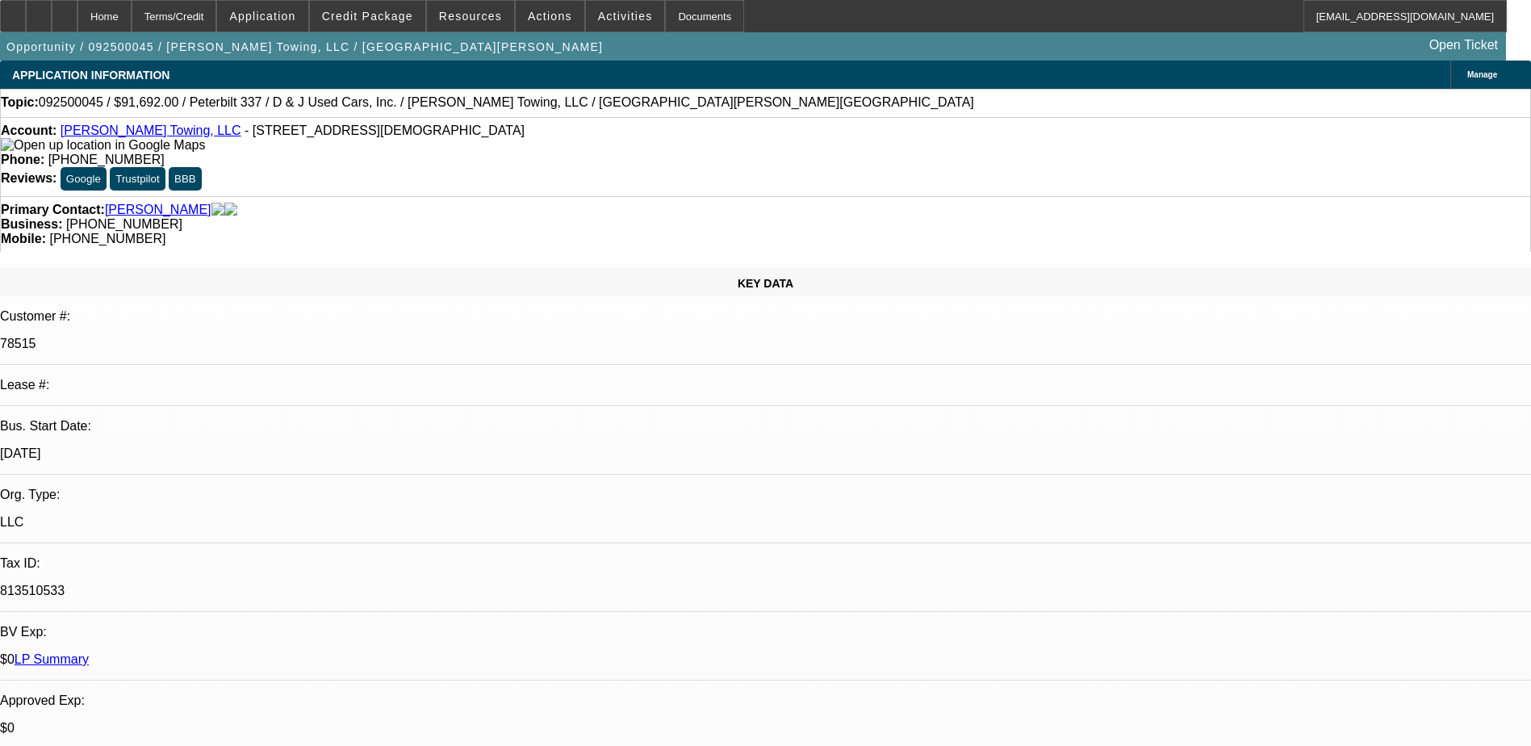
select select "0"
select select "3"
select select "0"
select select "6"
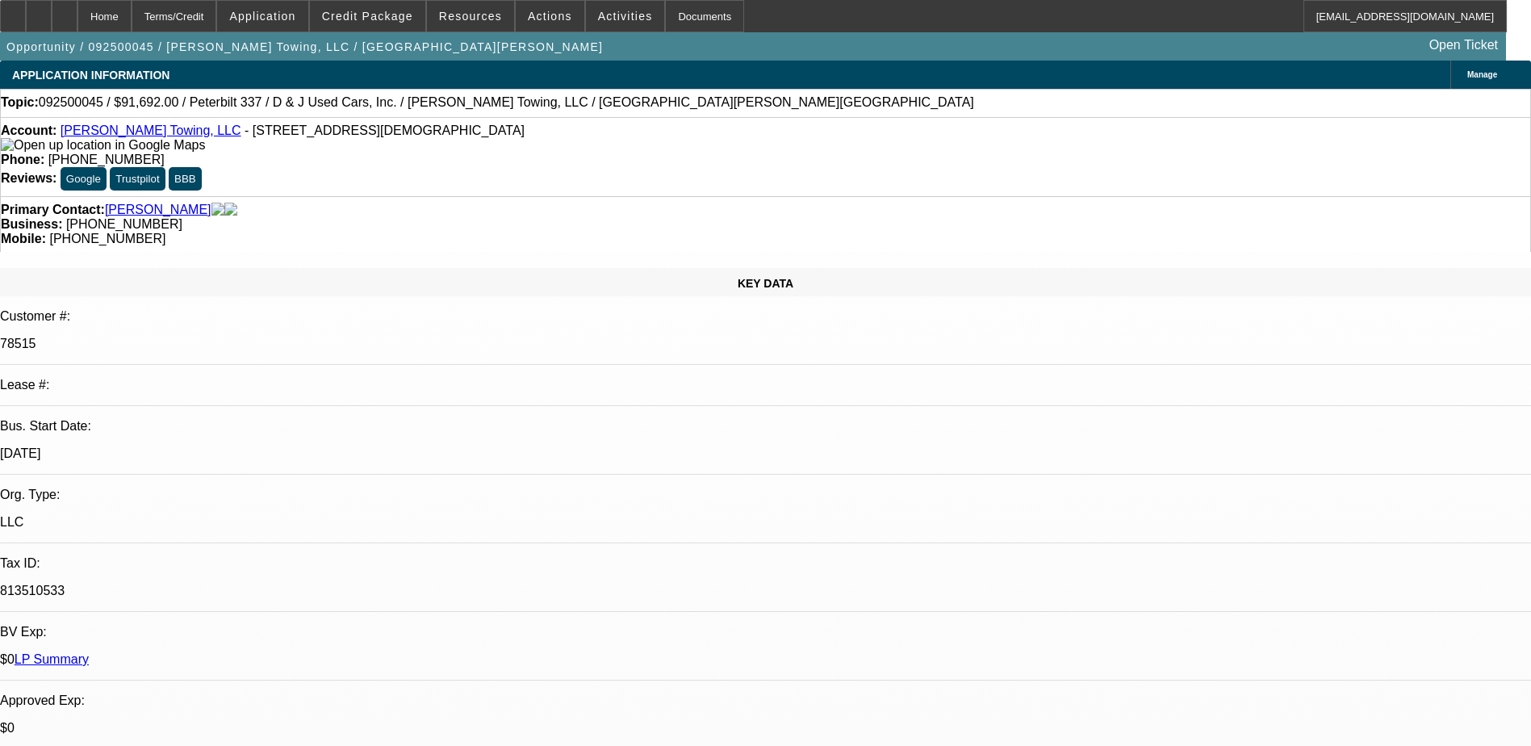
select select "0"
select select "3"
select select "0"
select select "6"
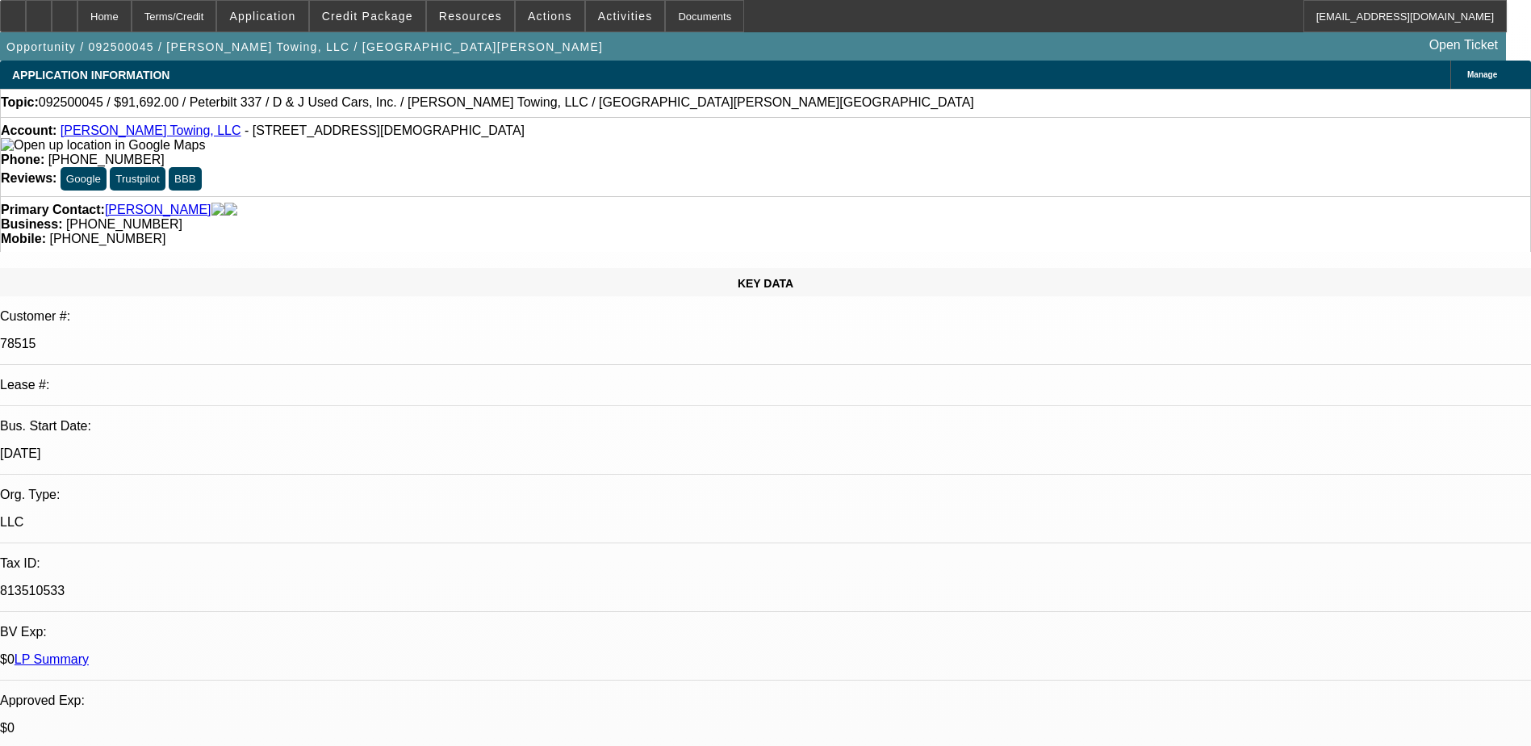
select select "0"
select select "6"
select select "0"
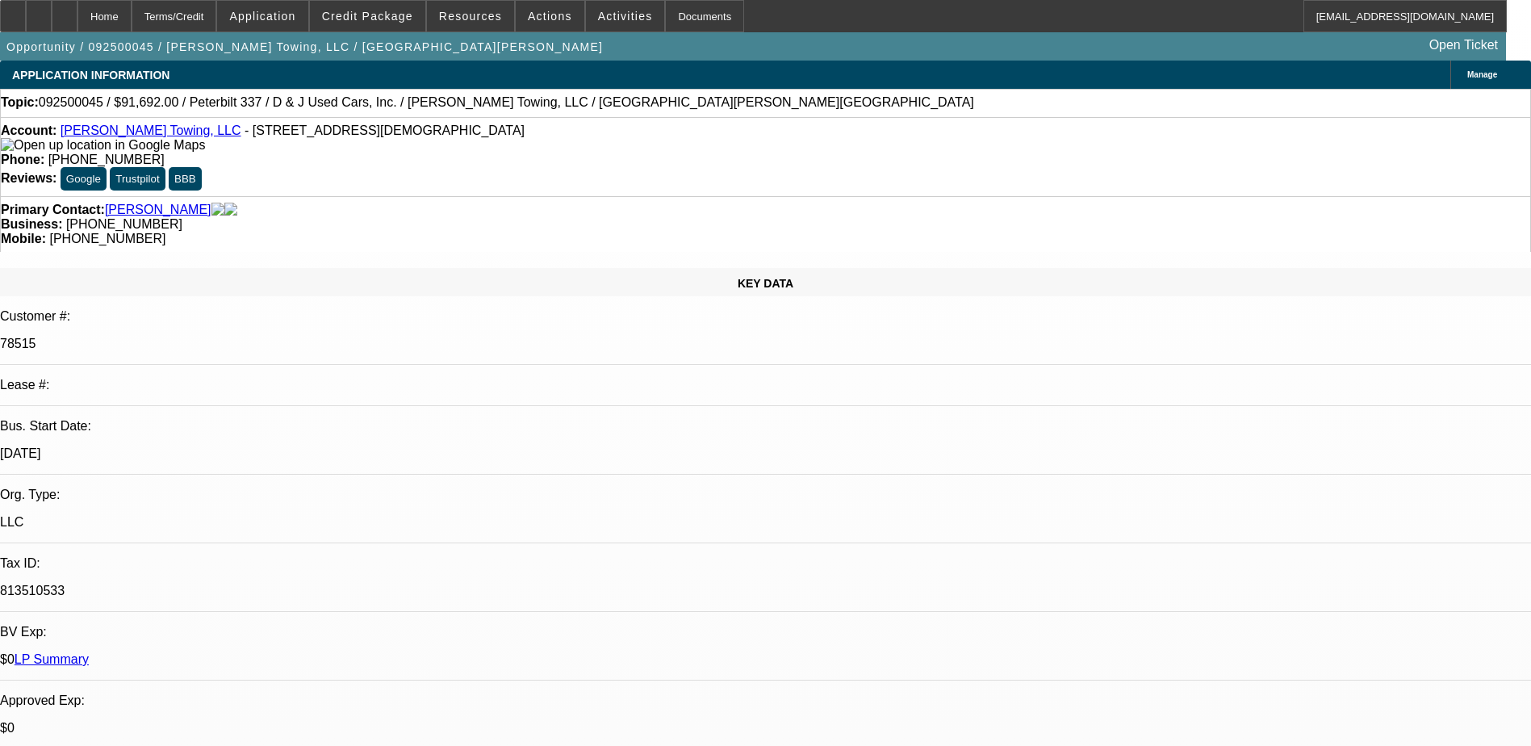
select select "0"
select select "6"
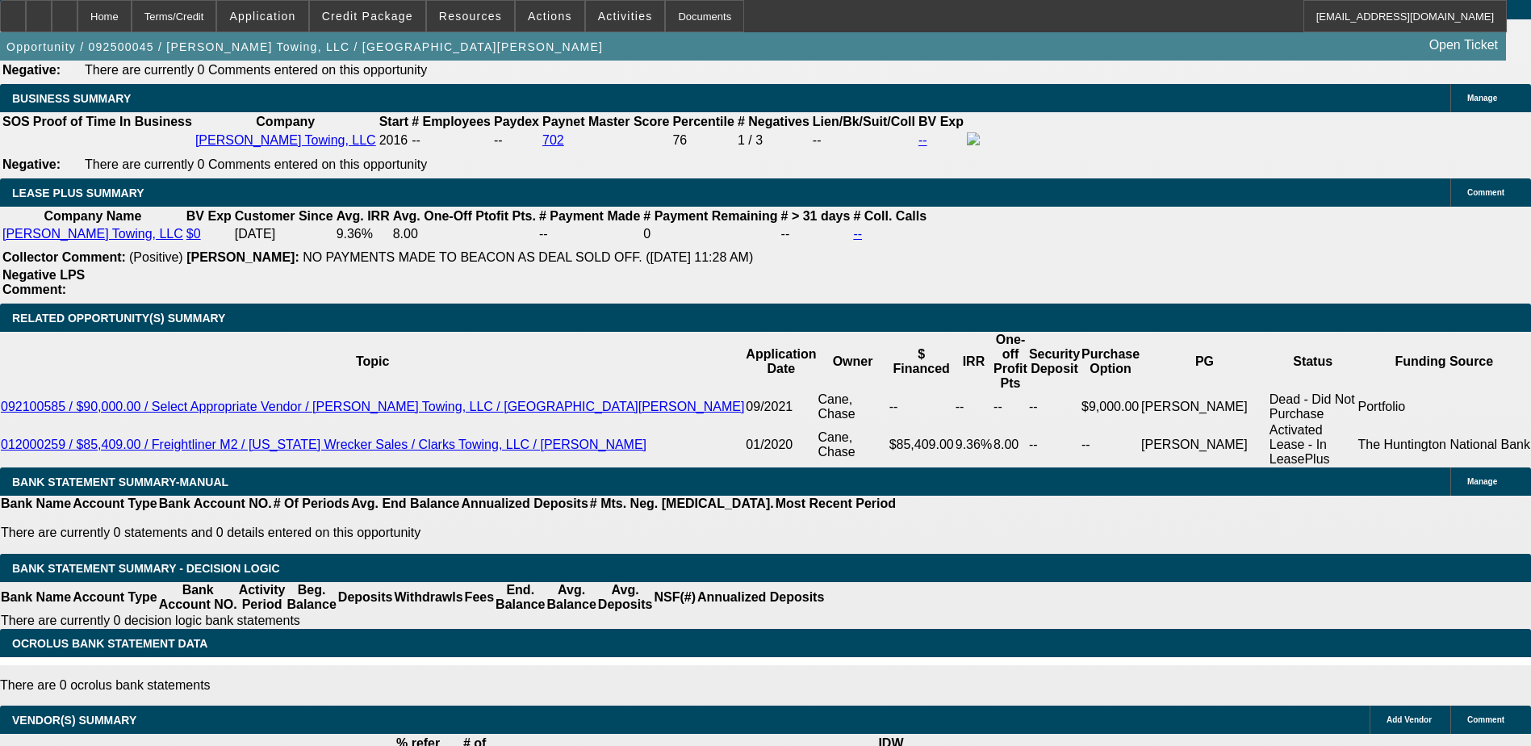
scroll to position [2577, 0]
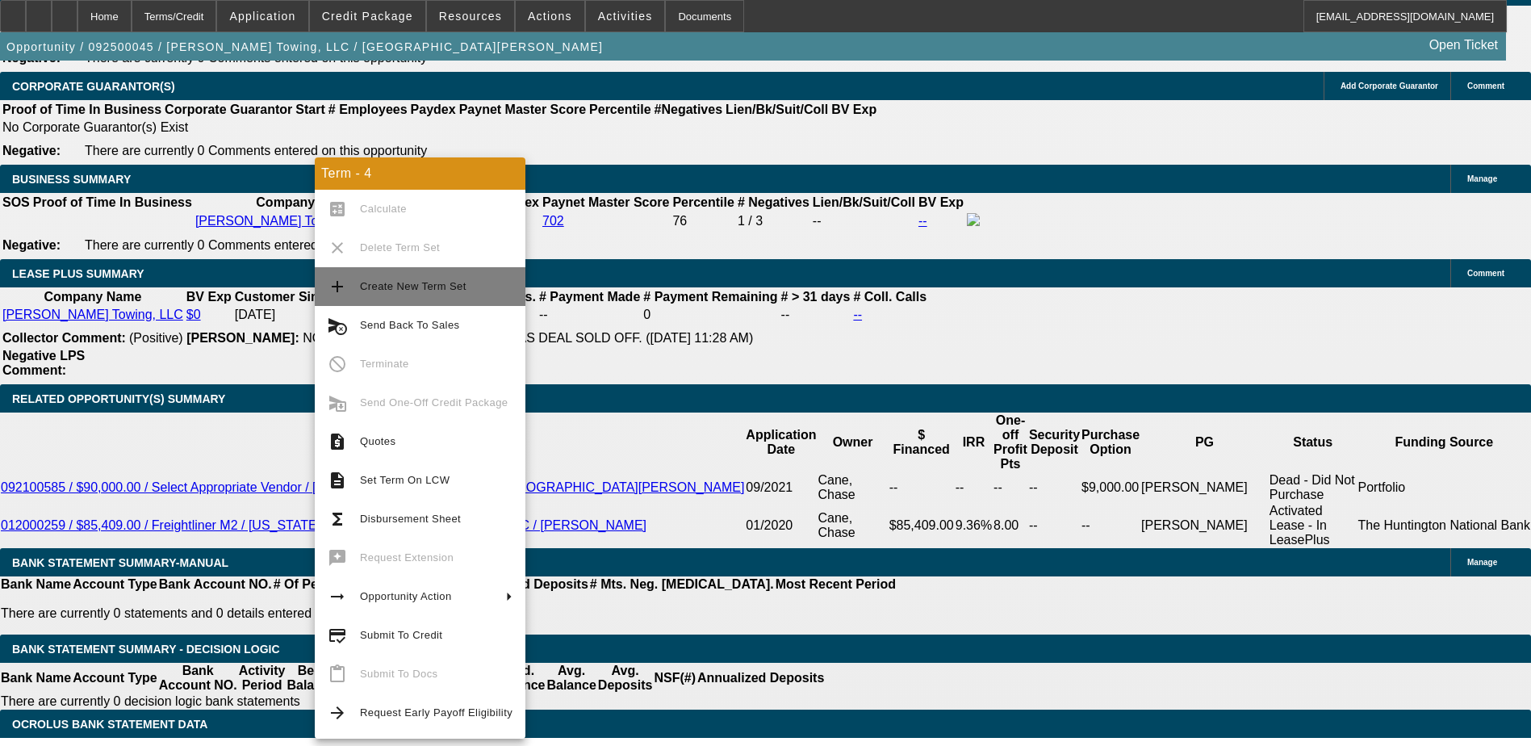
click at [385, 294] on span "Create New Term Set" at bounding box center [436, 286] width 153 height 19
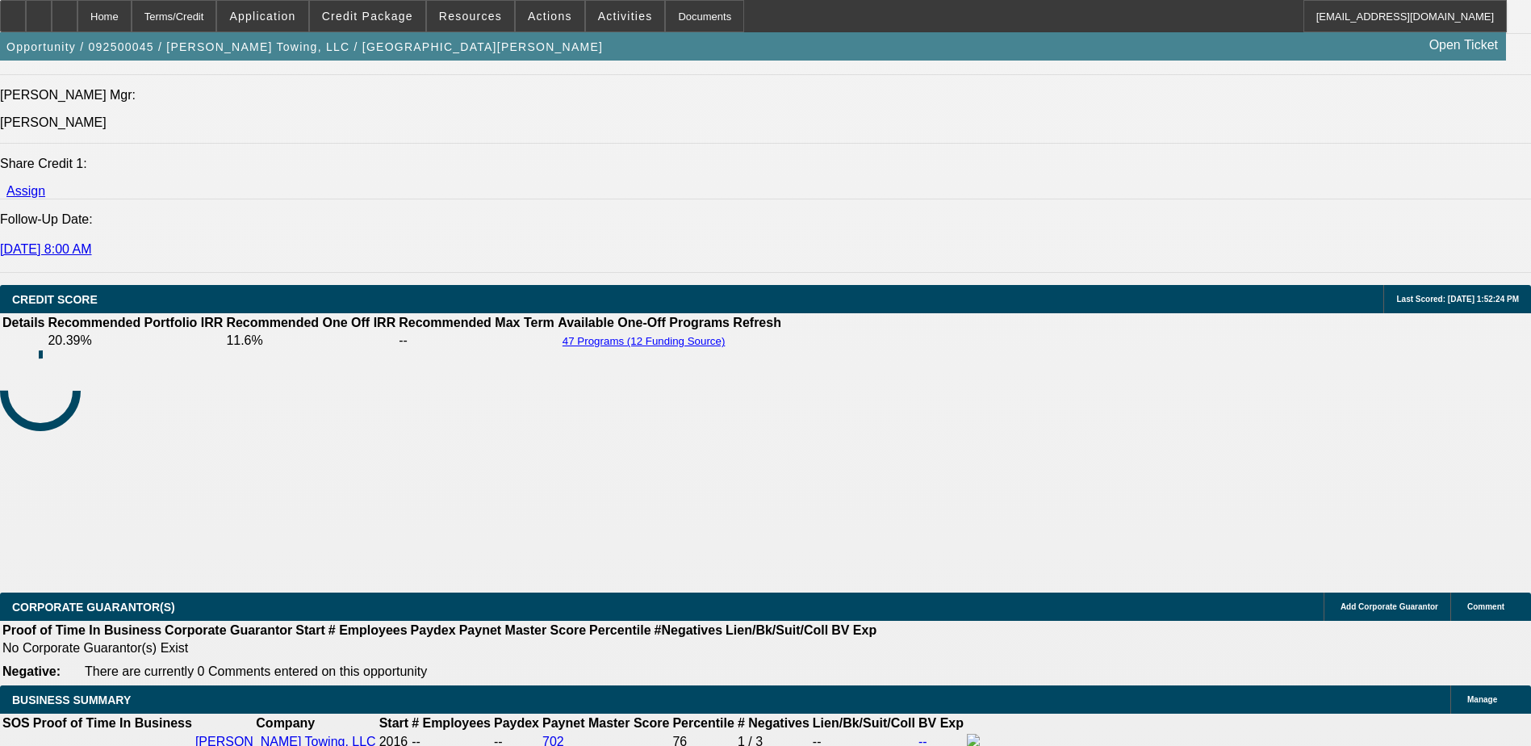
select select "0"
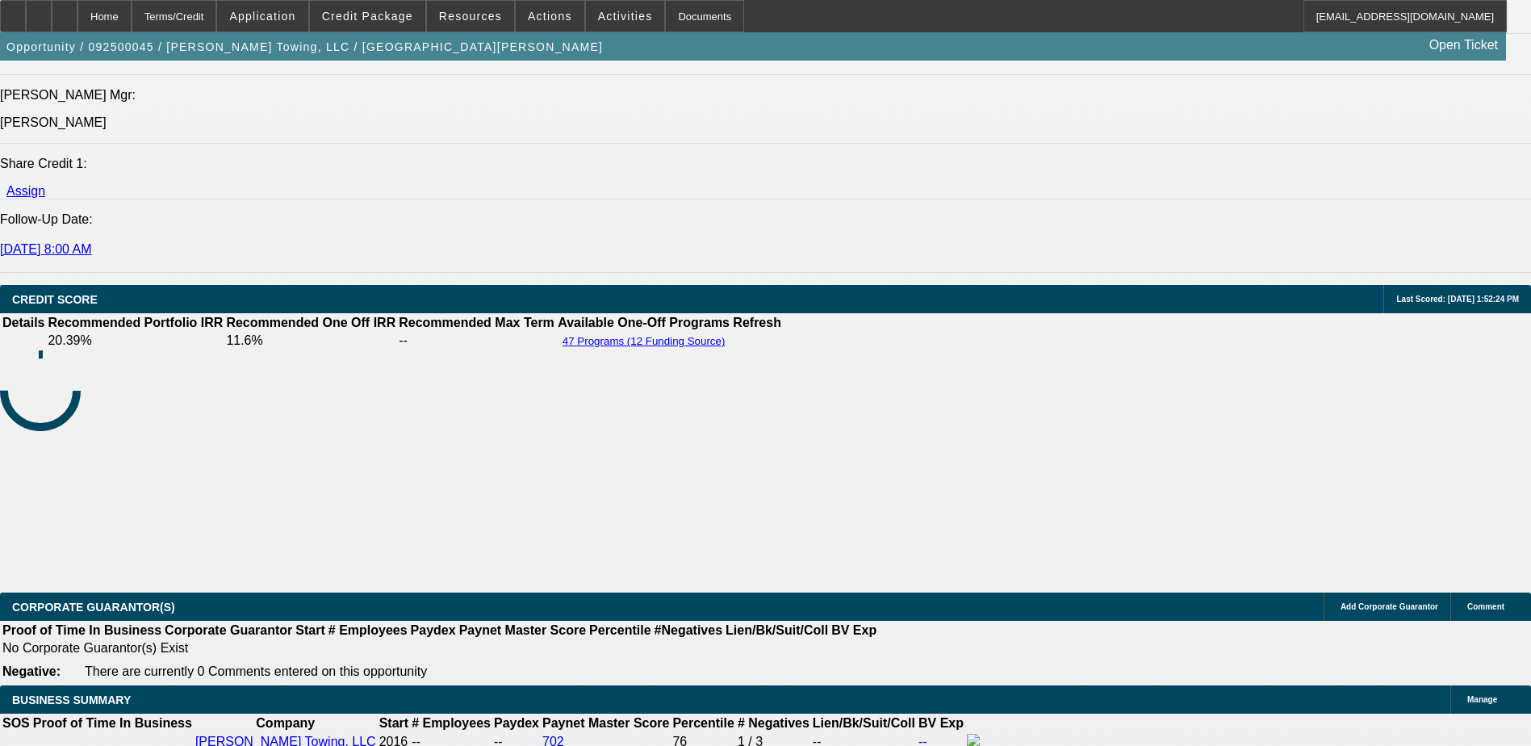
select select "0"
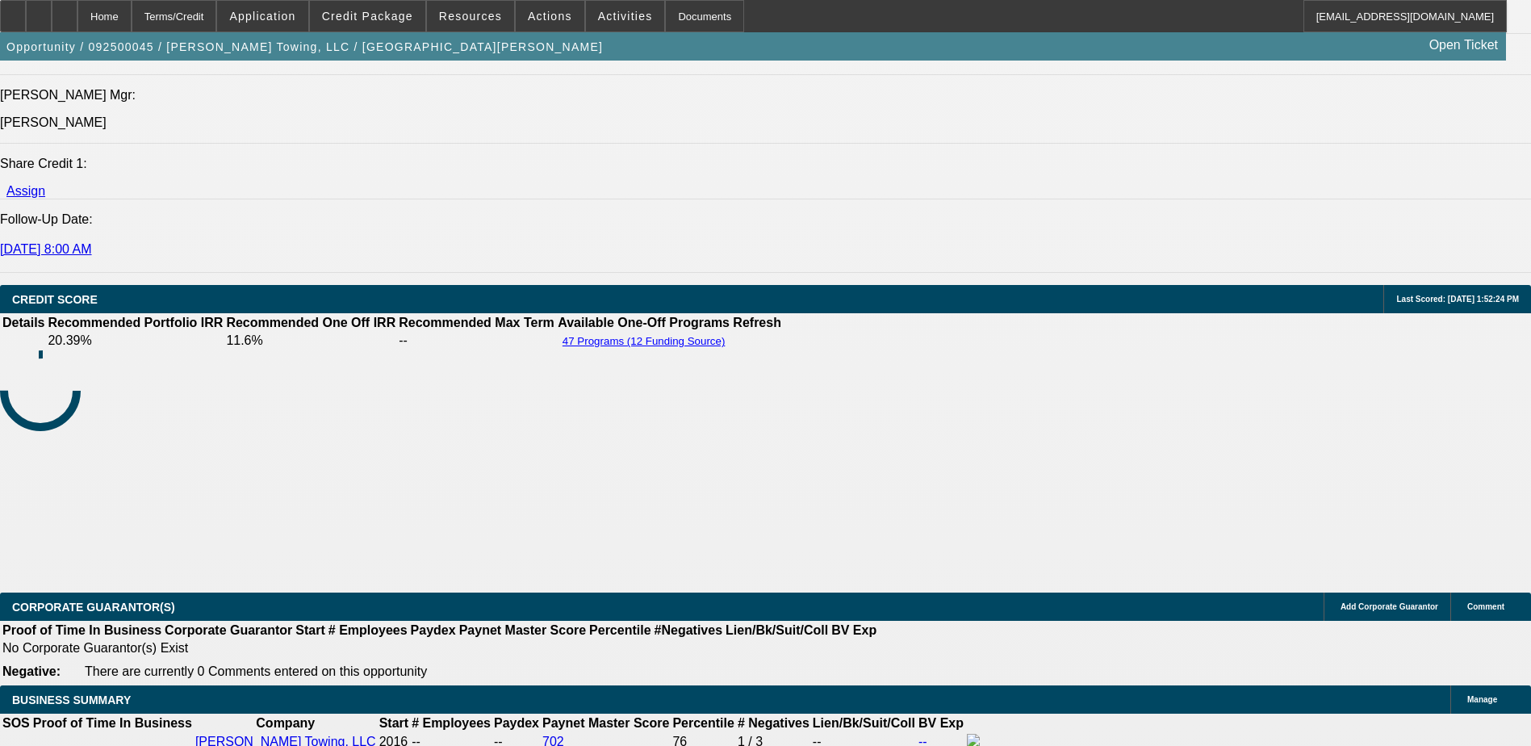
select select "0"
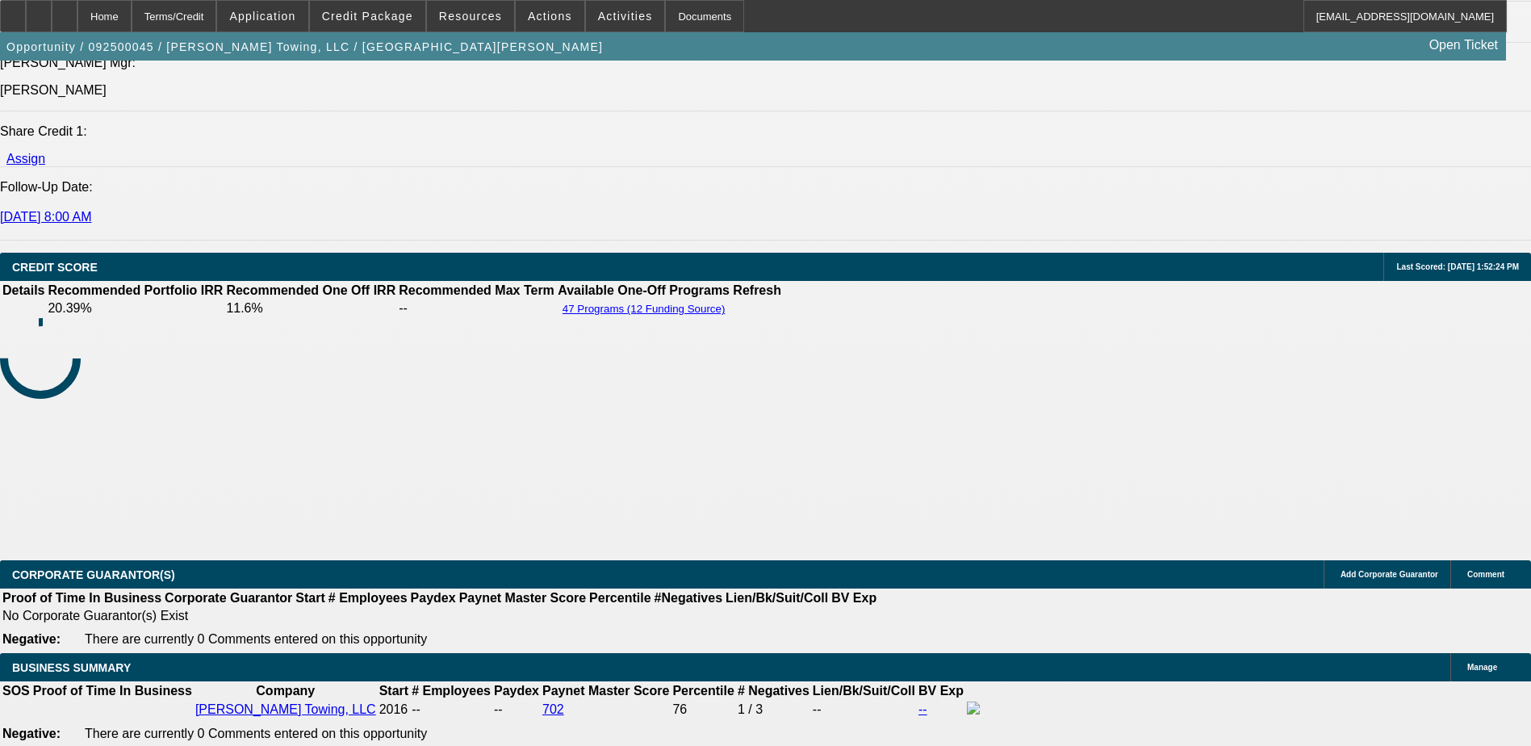
select select "1"
select select "3"
select select "6"
select select "1"
select select "3"
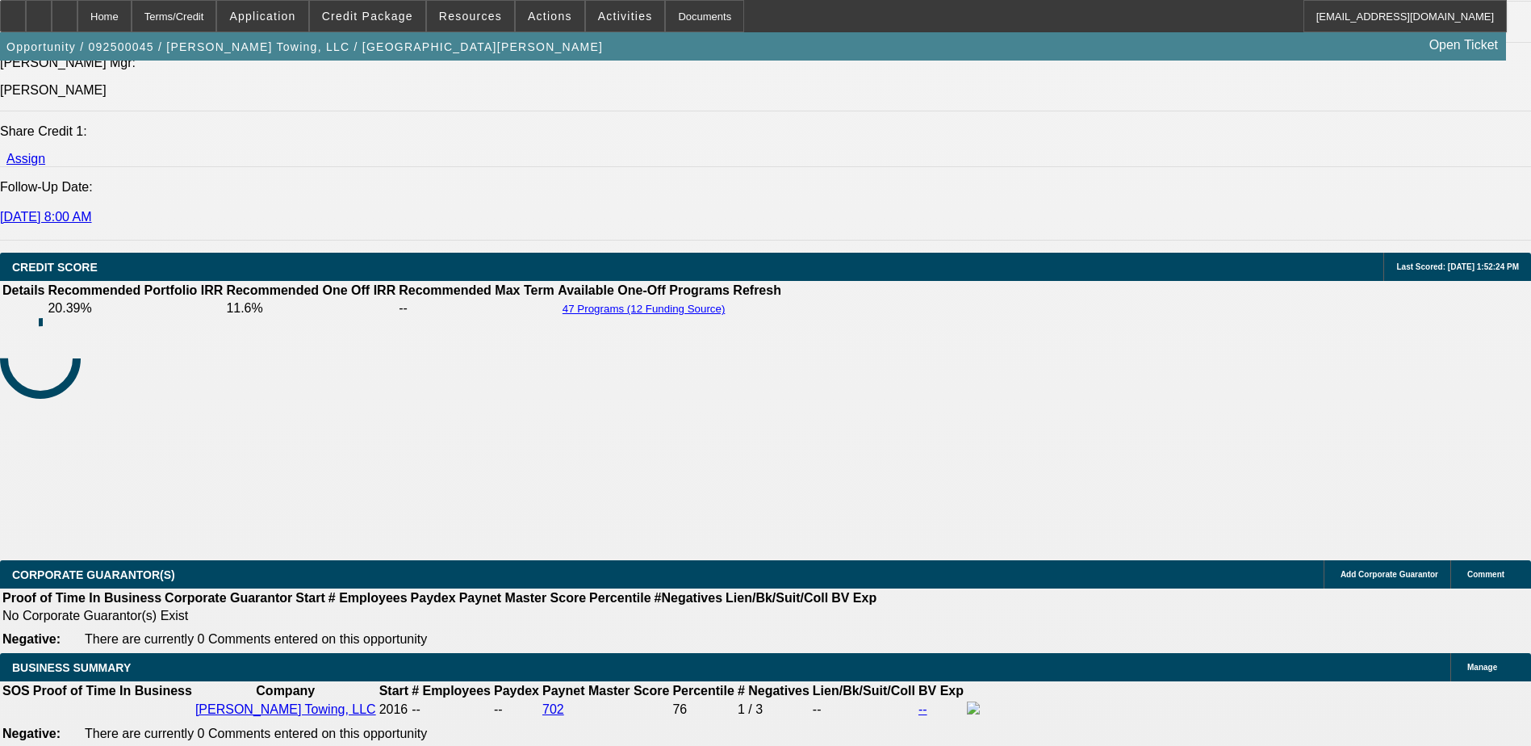
select select "6"
select select "1"
select select "3"
select select "6"
select select "1"
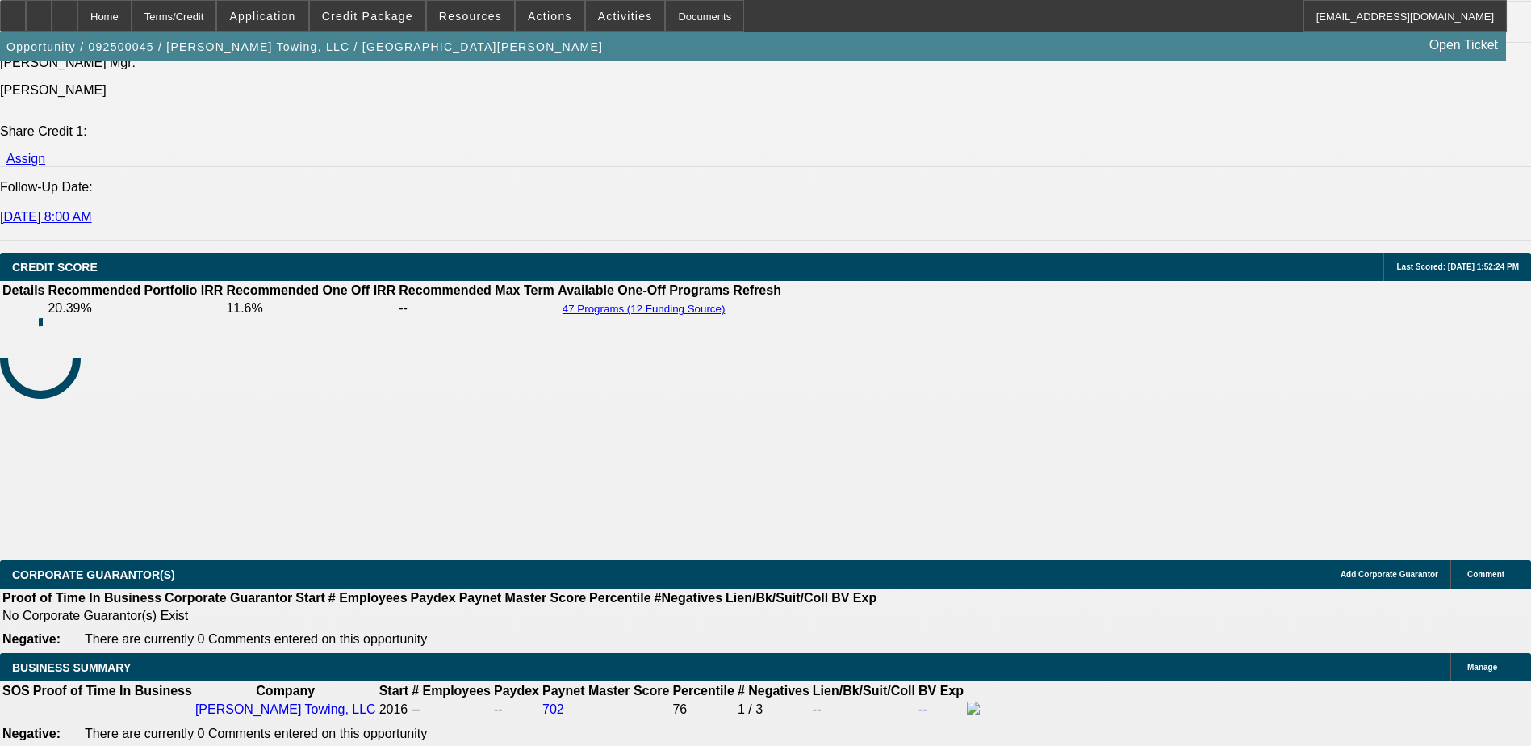
select select "3"
select select "6"
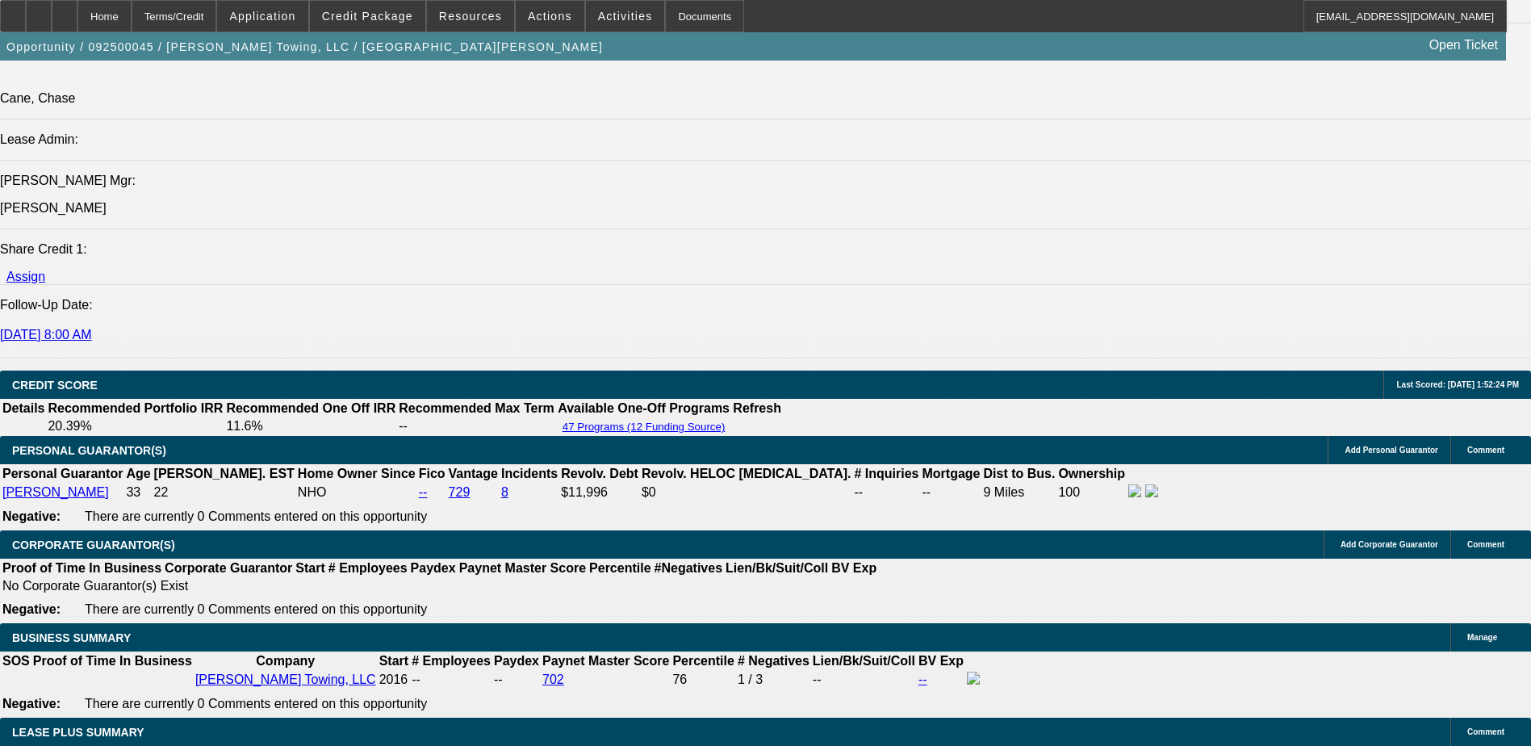
scroll to position [2271, 0]
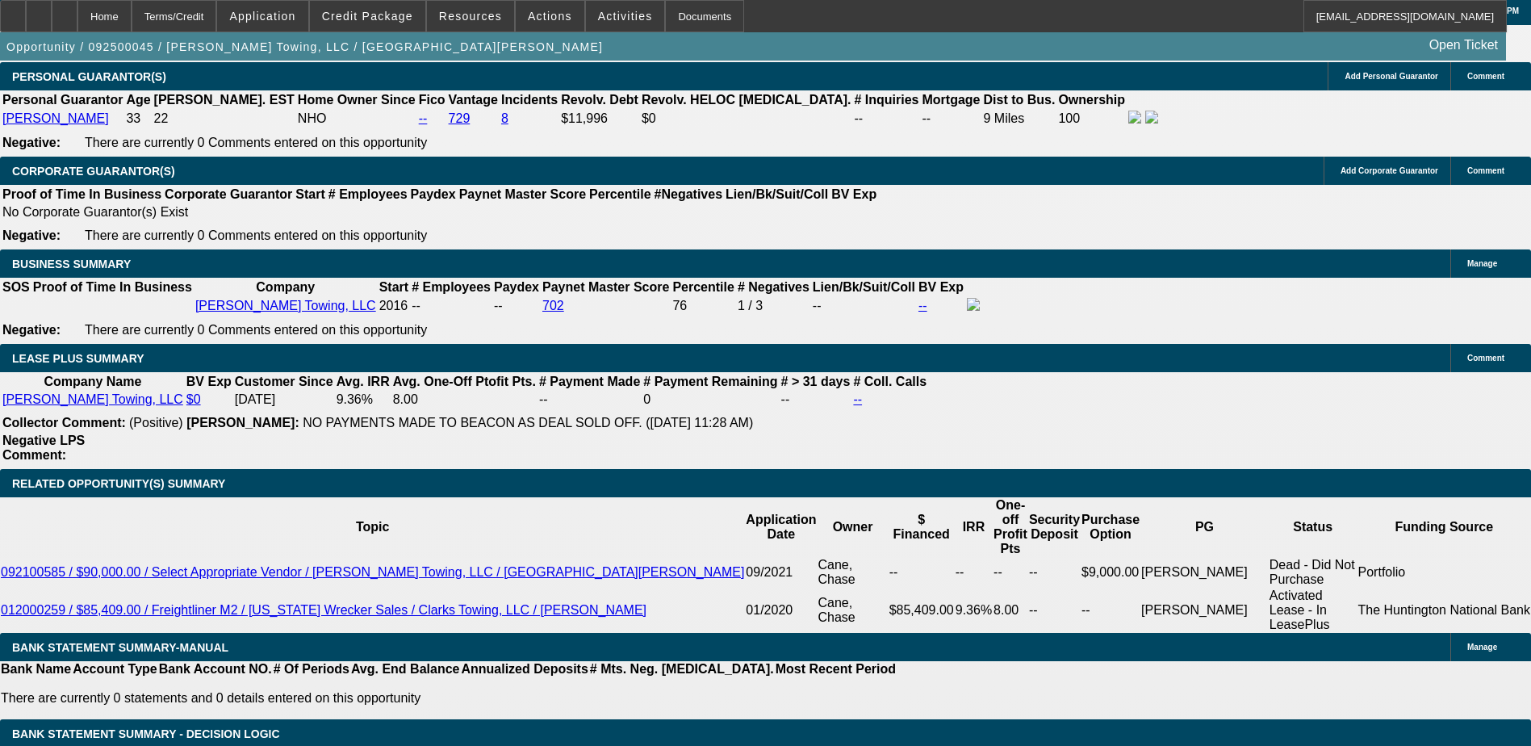
type input "$10,000.00"
type input "UNKNOWN"
type input "$2,045.58"
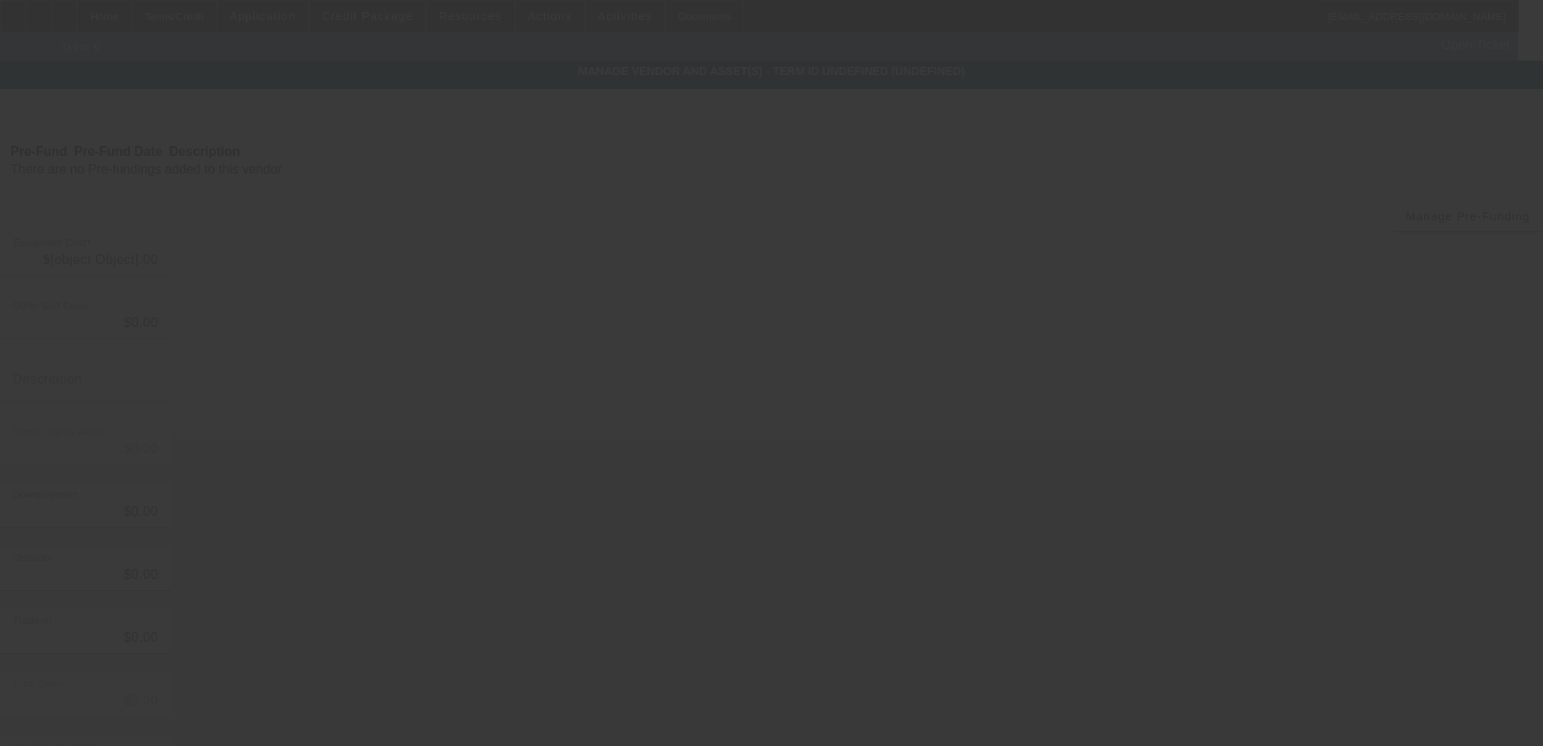
type input "$6,792.00"
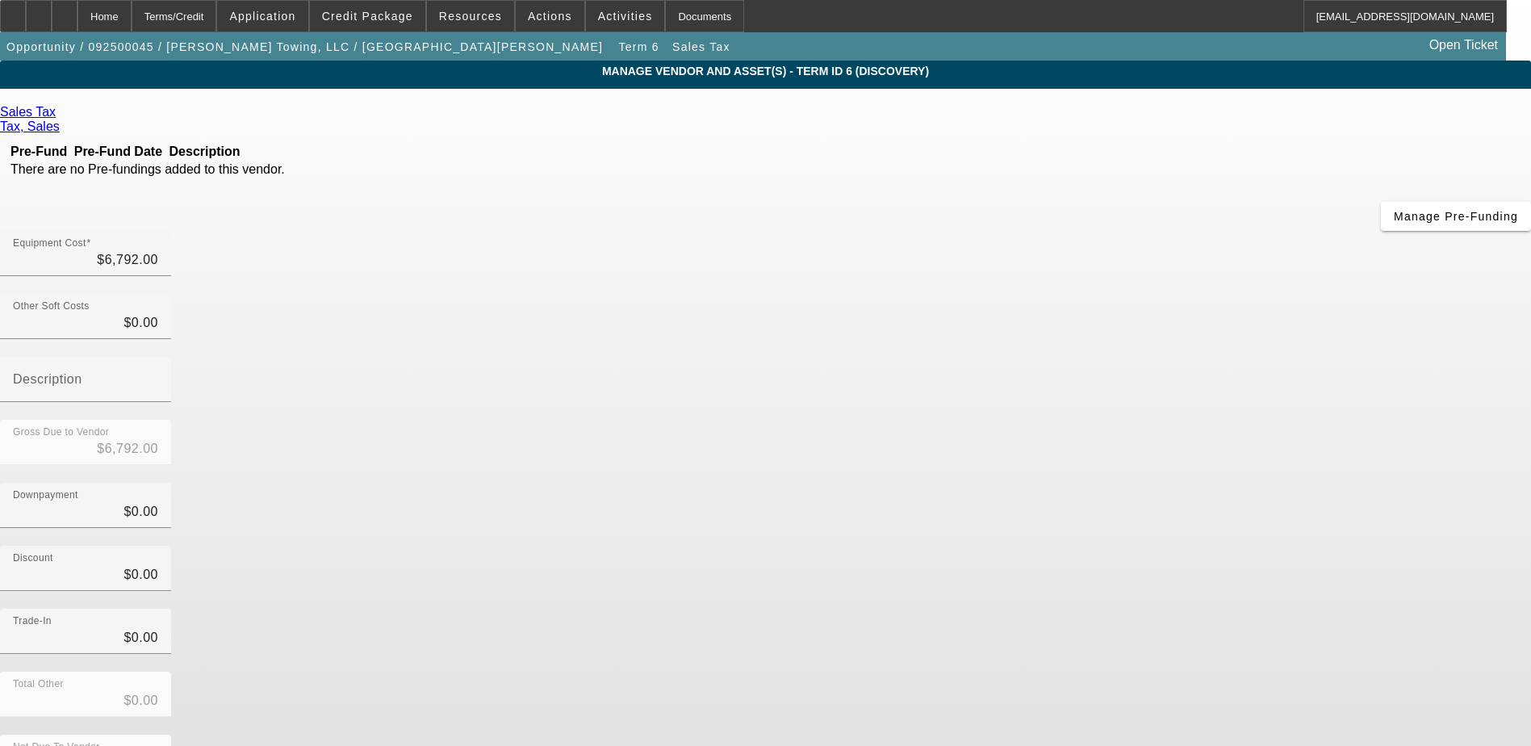
click at [1349, 19] on span "Remove Vendor" at bounding box center [1379, 14] width 61 height 9
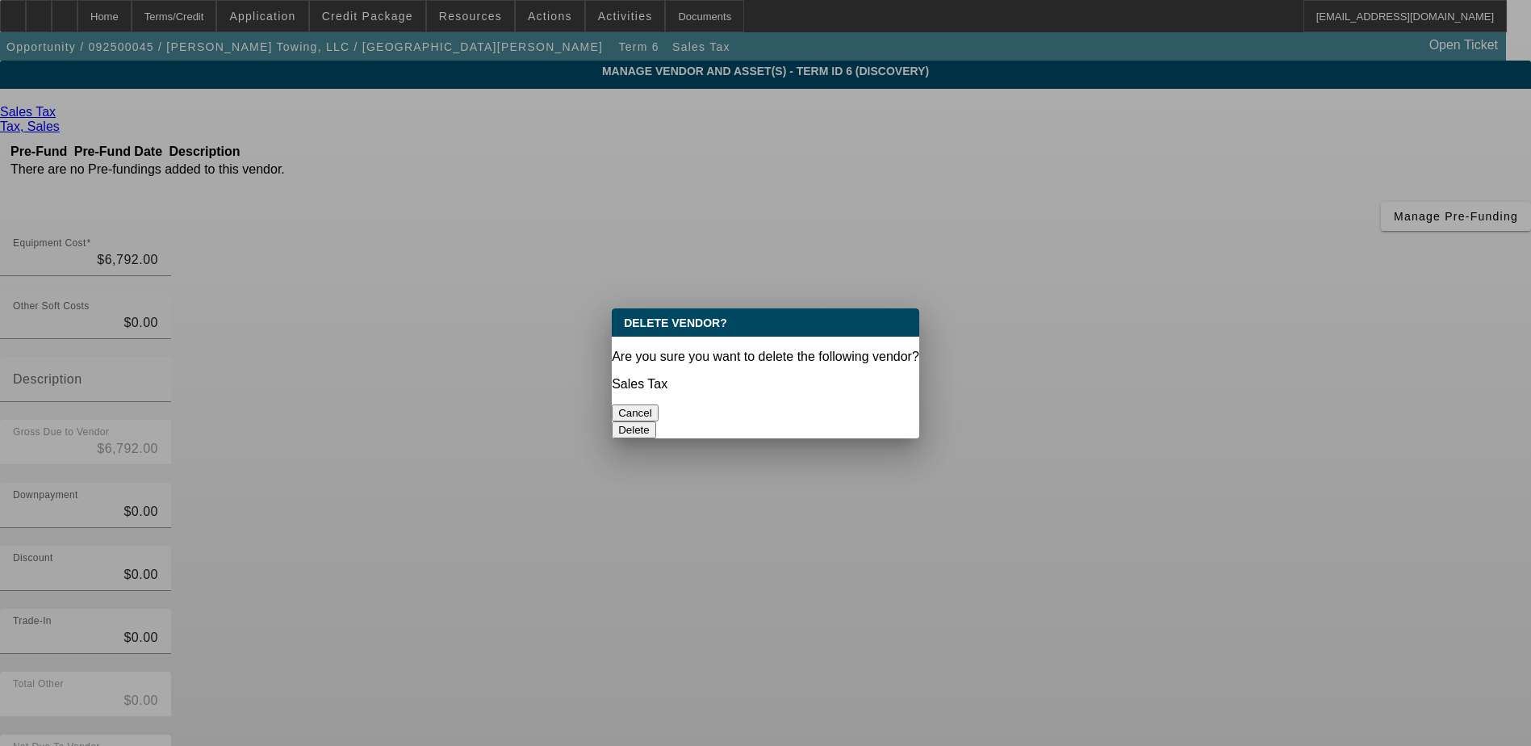
click at [656, 421] on button "Delete" at bounding box center [634, 429] width 44 height 17
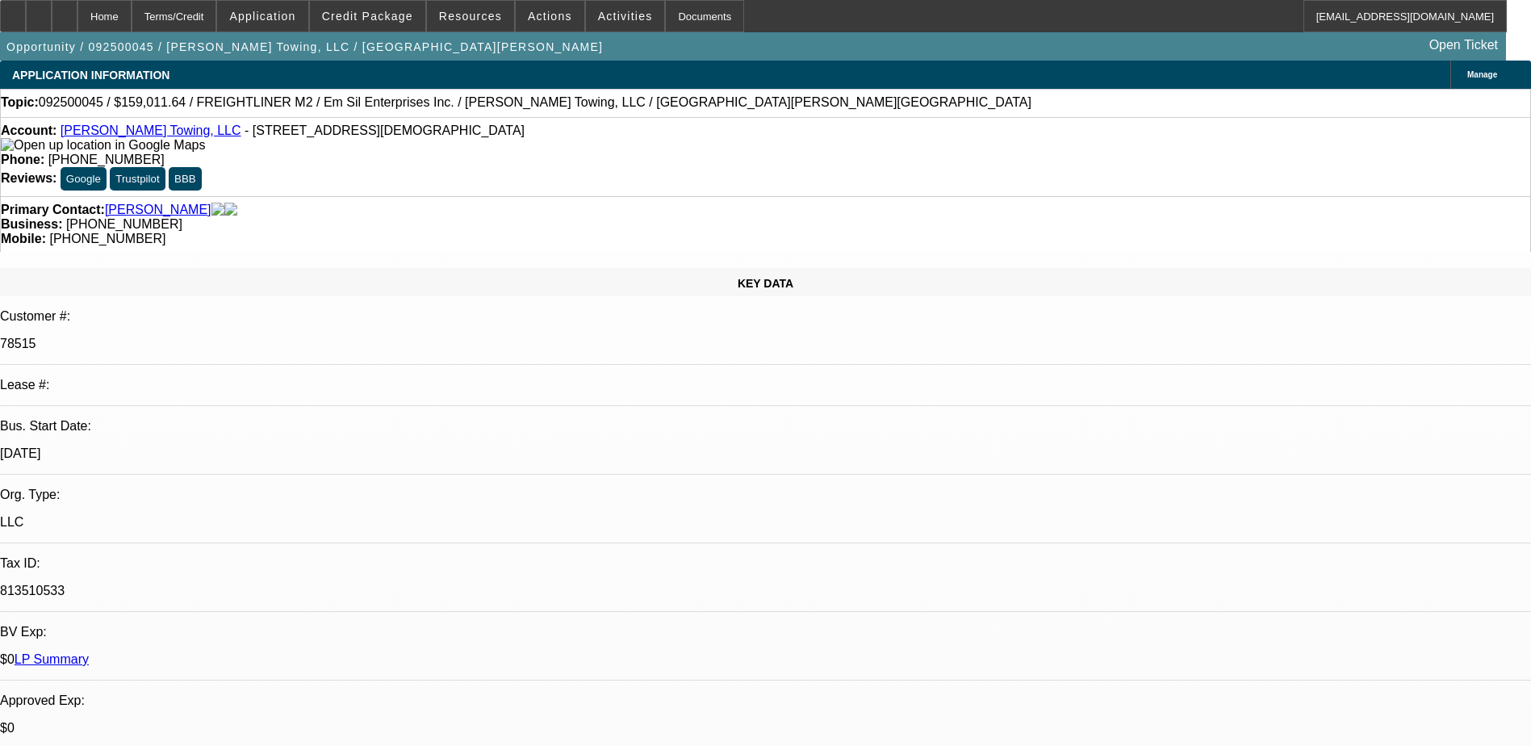
select select "0"
select select "3"
select select "0"
select select "6"
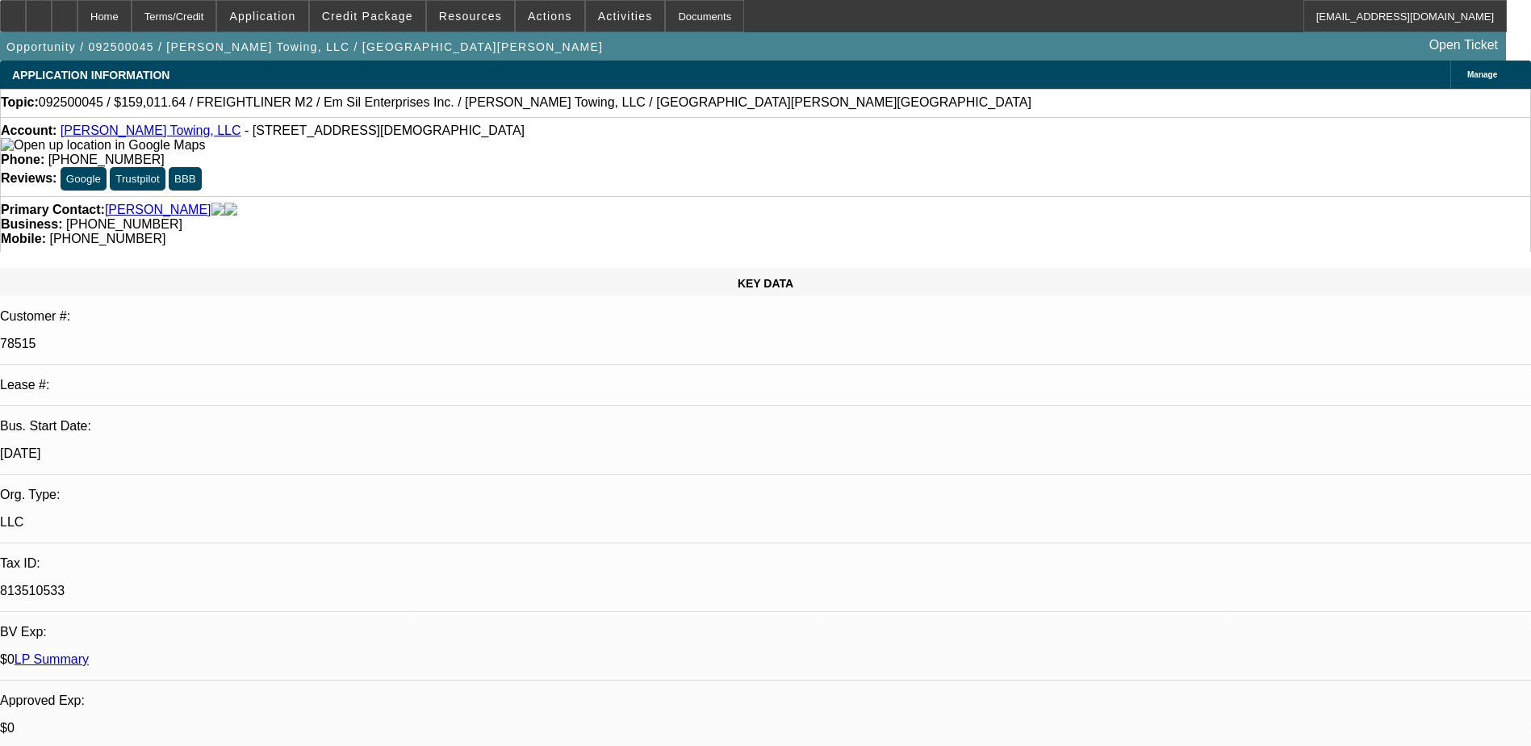
select select "0"
select select "3"
select select "0"
select select "6"
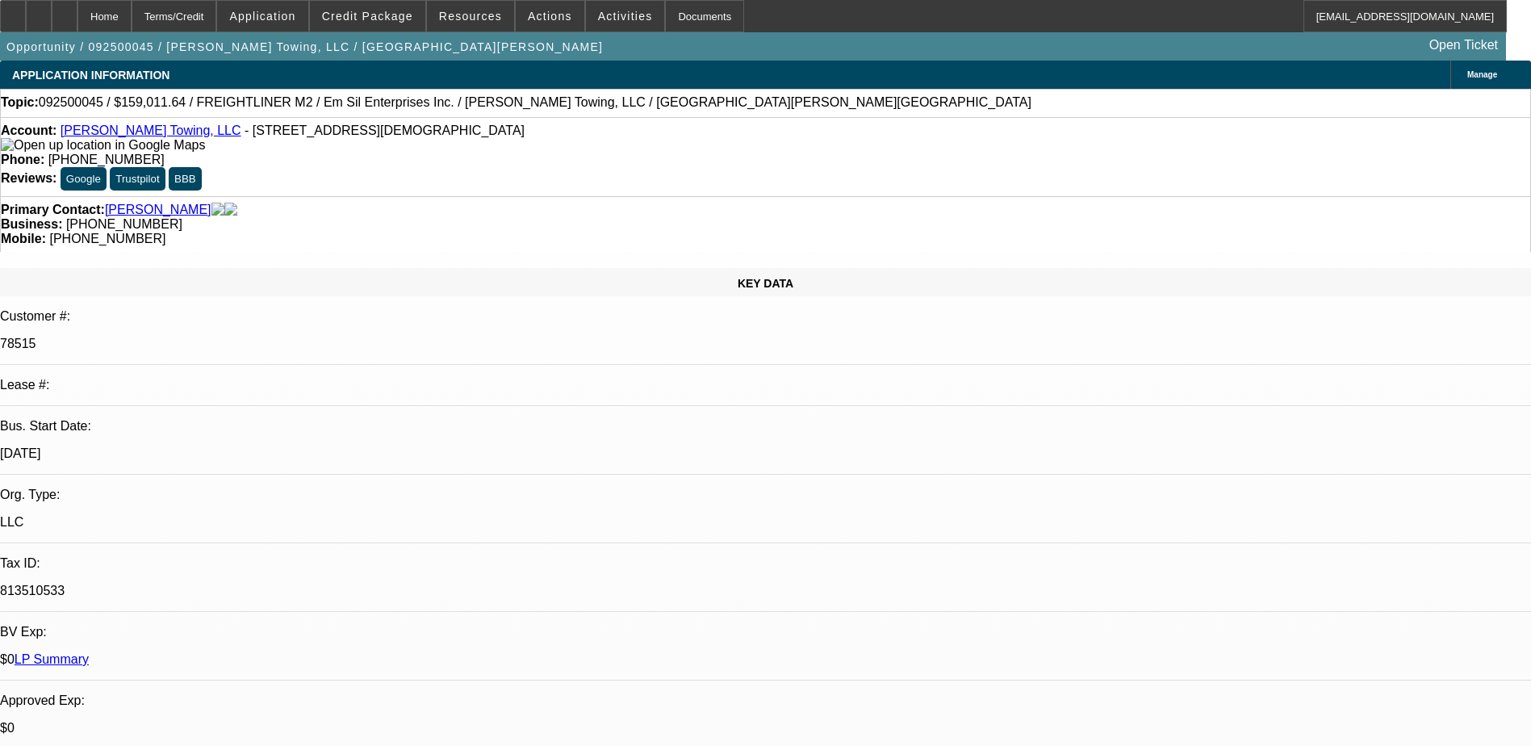
select select "0"
select select "3"
select select "0"
select select "6"
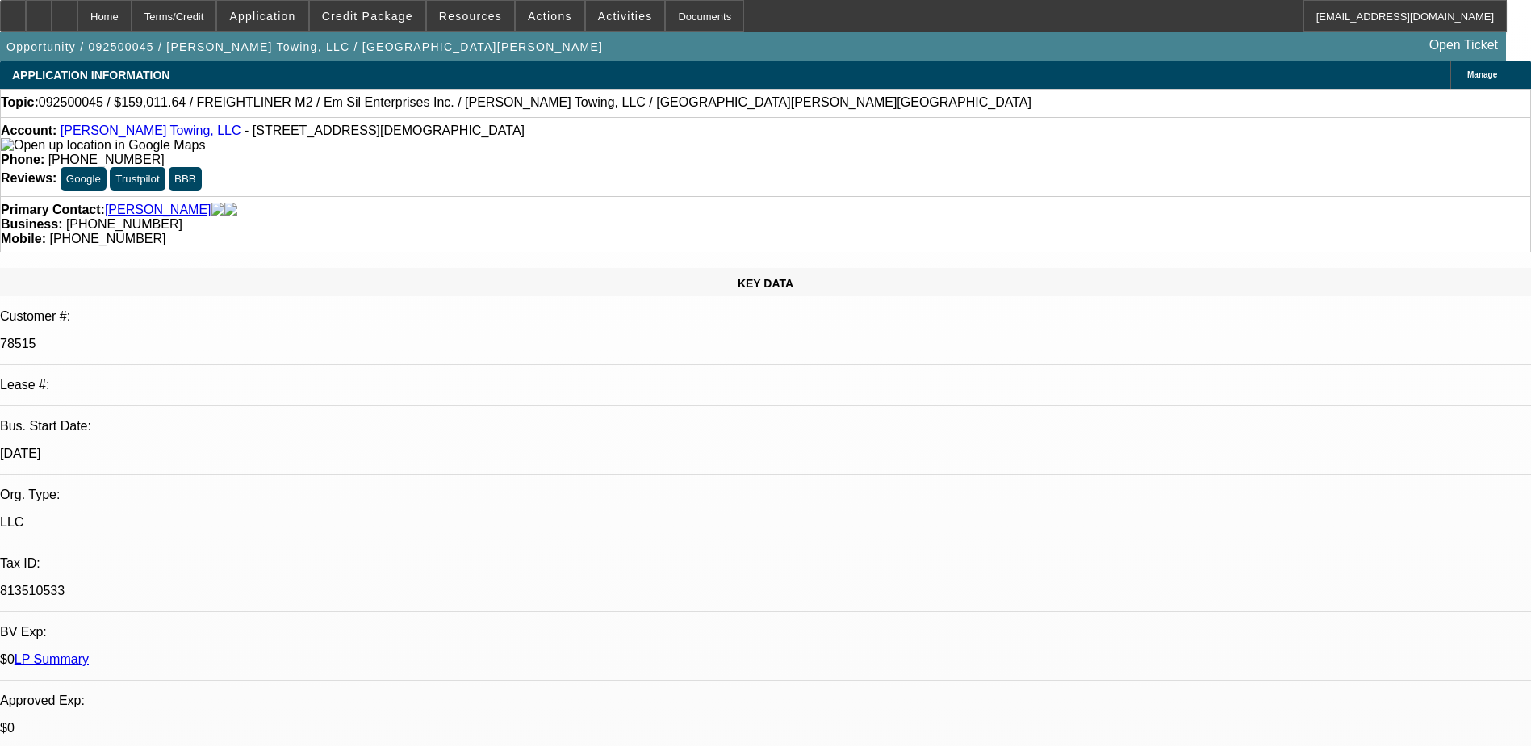
select select "0"
select select "3"
select select "0"
select select "6"
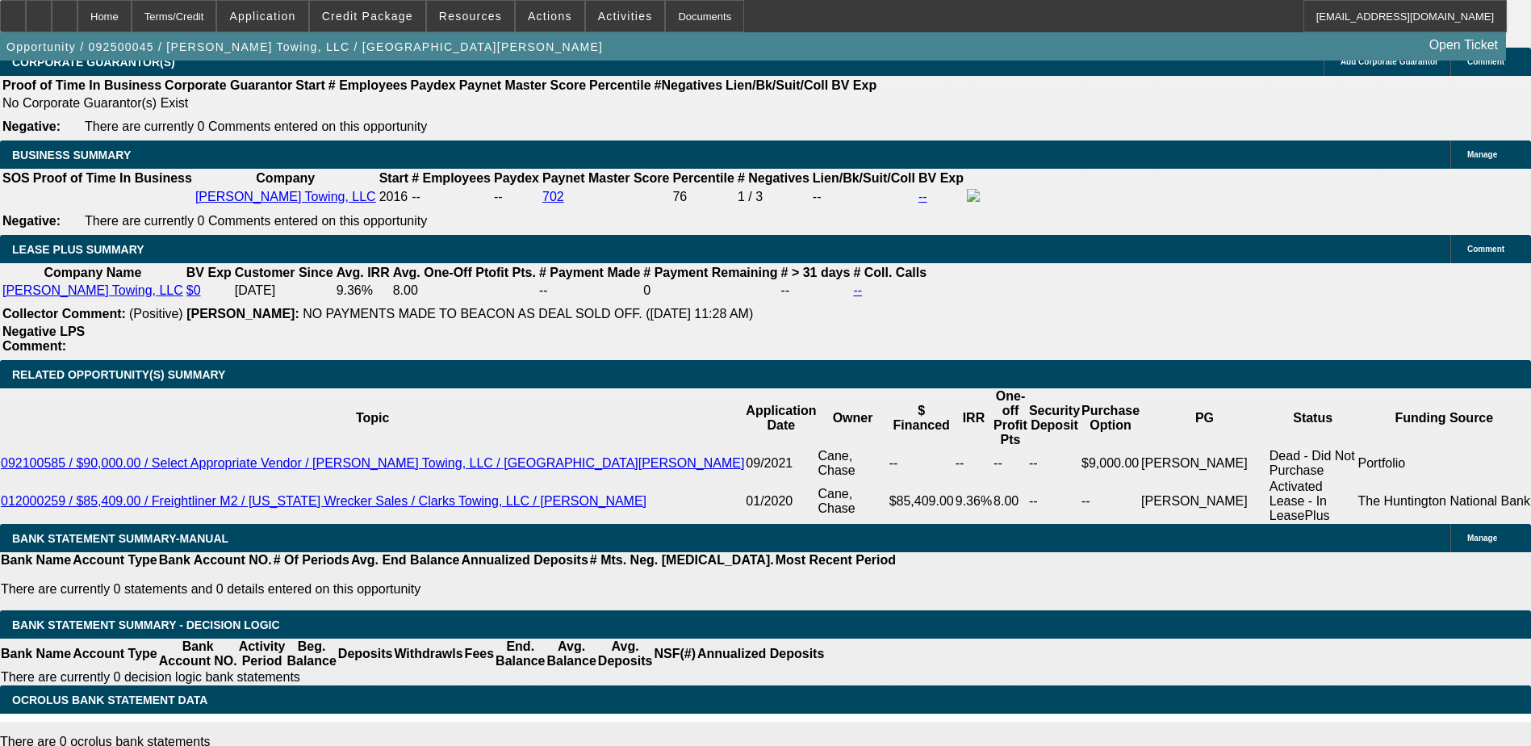
scroll to position [2472, 0]
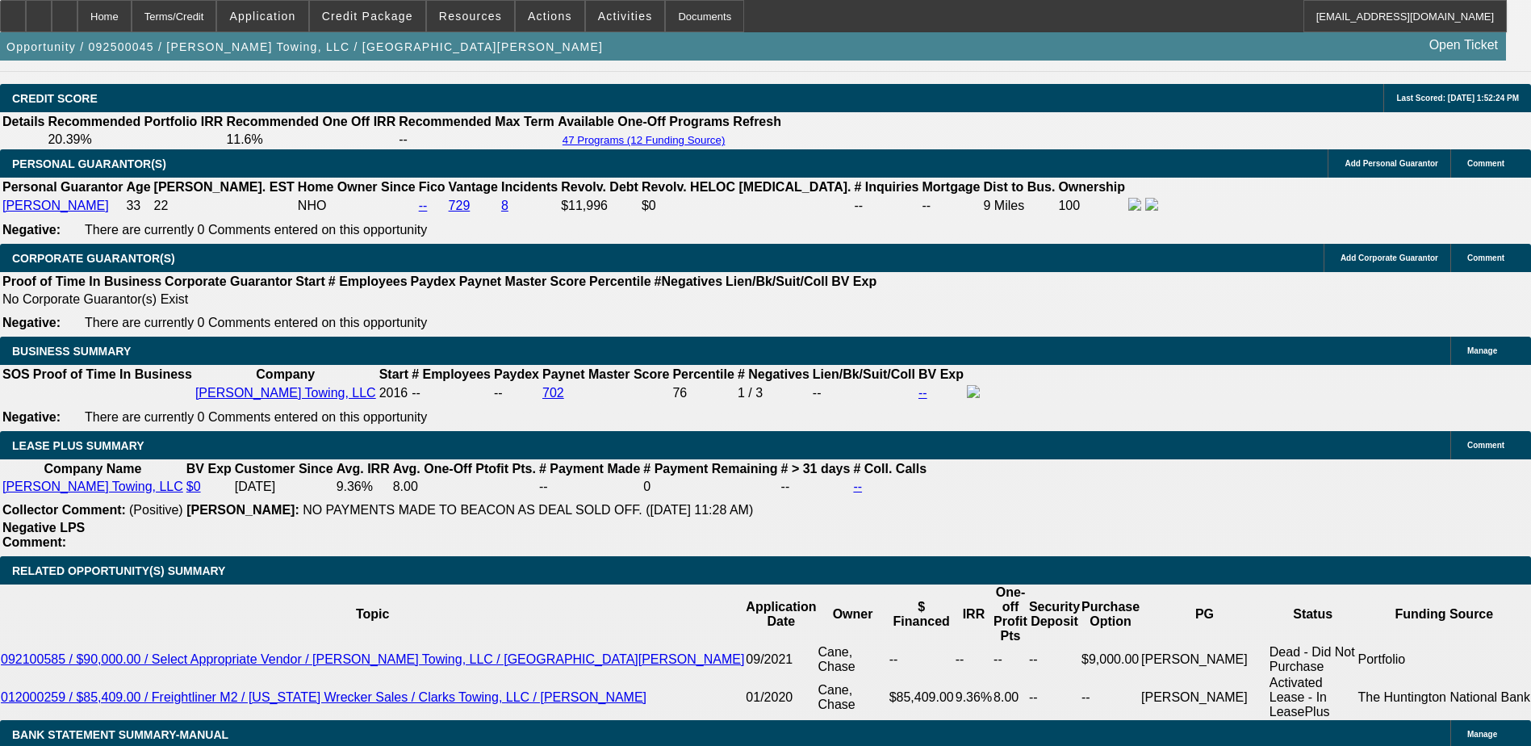
scroll to position [2311, 0]
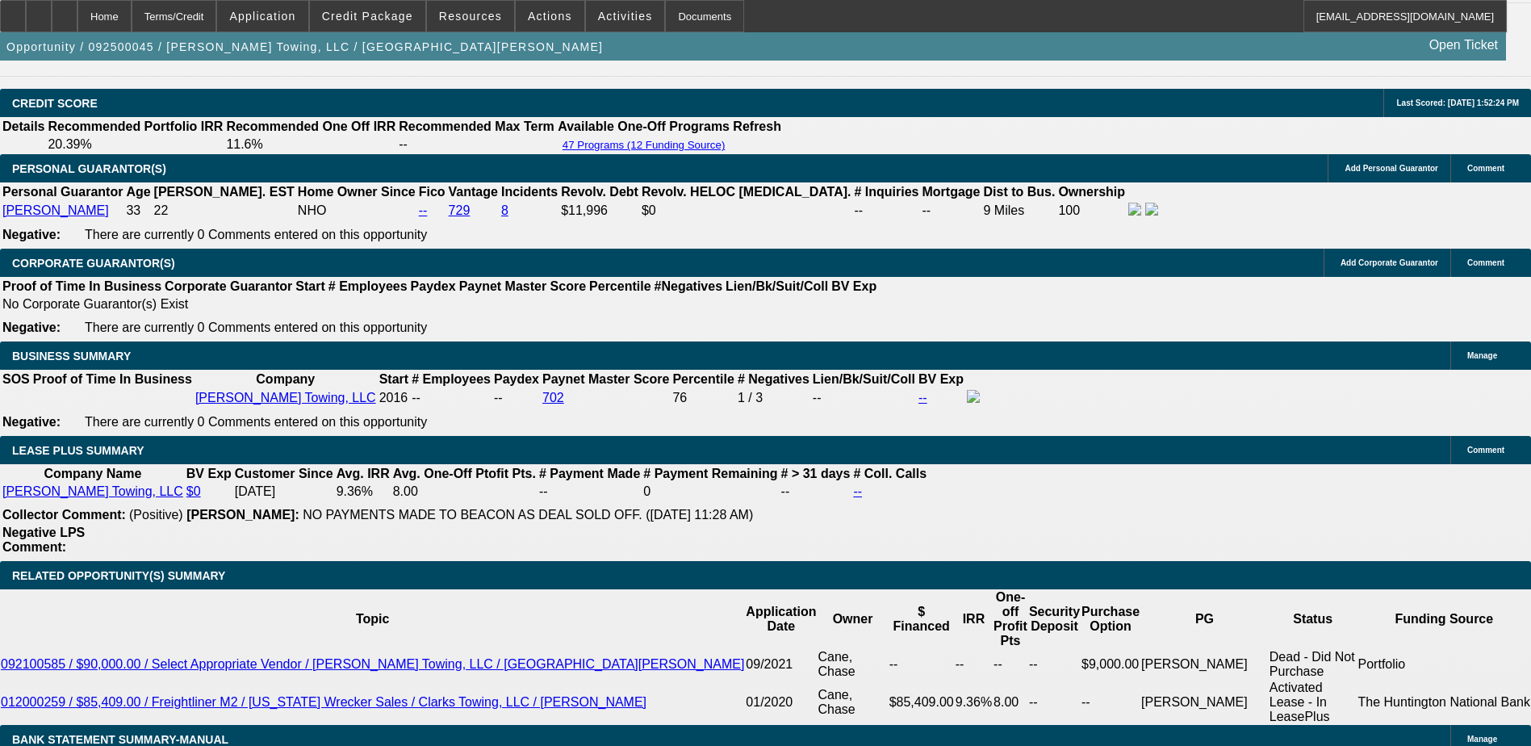
type input "$1,875.51"
